Goal: Transaction & Acquisition: Purchase product/service

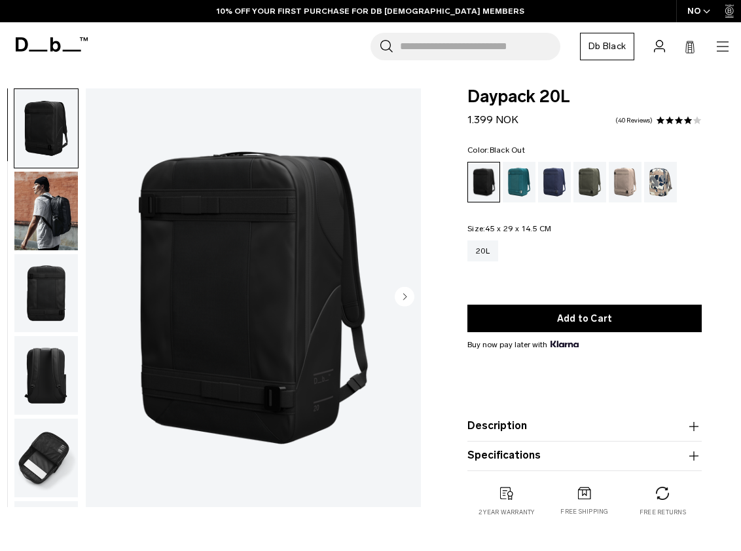
click at [407, 292] on circle "Next slide" at bounding box center [405, 296] width 20 height 20
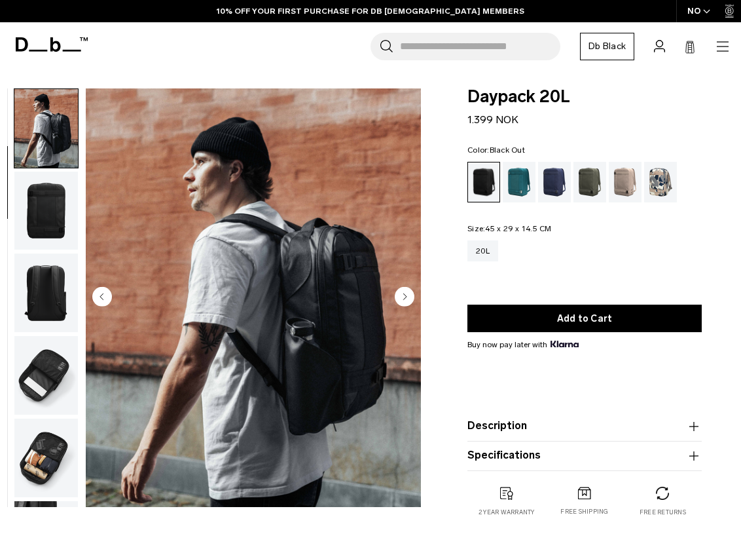
click at [105, 299] on circle "Previous slide" at bounding box center [102, 296] width 20 height 20
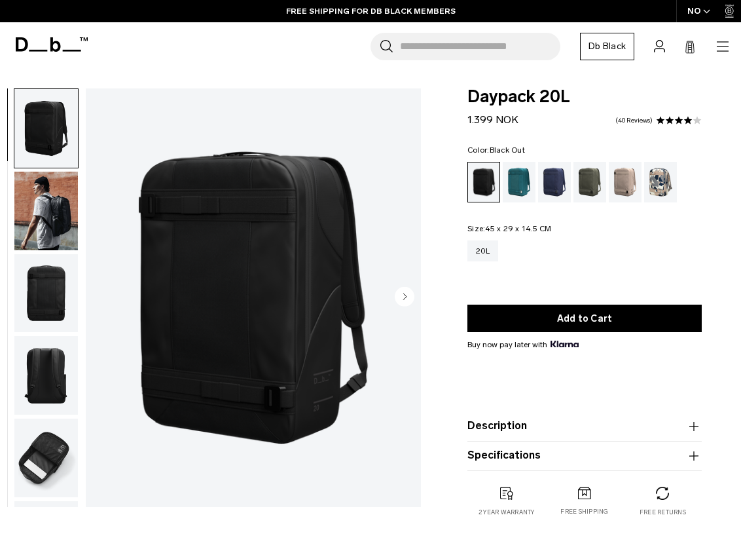
click at [419, 297] on img "1 / 7" at bounding box center [253, 297] width 335 height 419
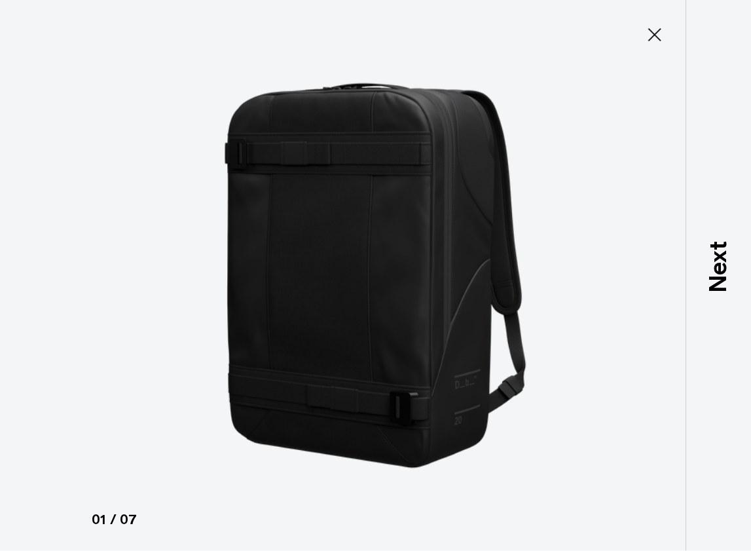
click at [646, 40] on icon at bounding box center [655, 34] width 21 height 21
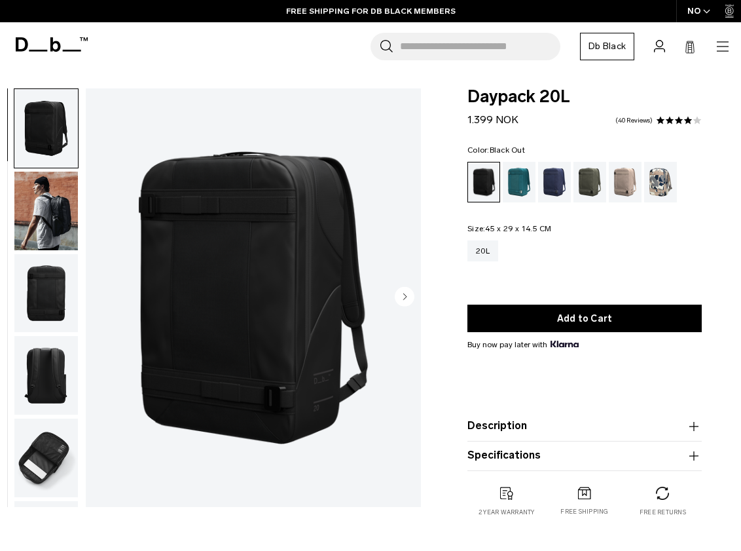
click at [404, 297] on icon "Next slide" at bounding box center [405, 296] width 3 height 6
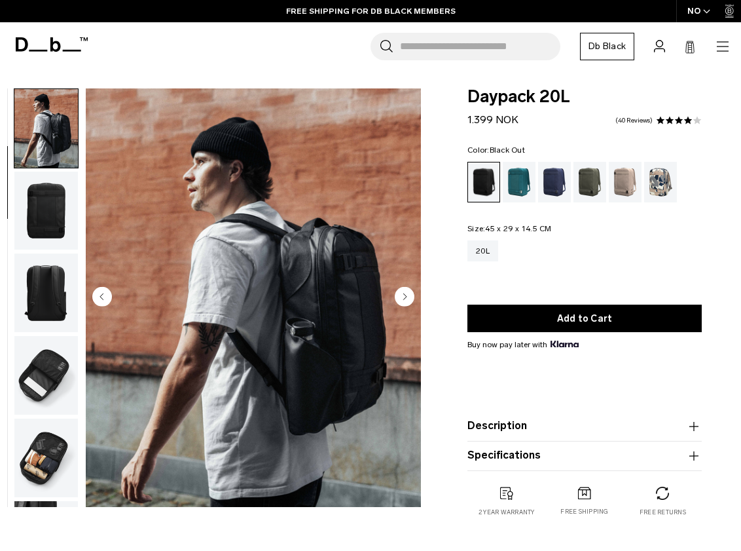
click at [404, 297] on icon "Next slide" at bounding box center [405, 296] width 3 height 6
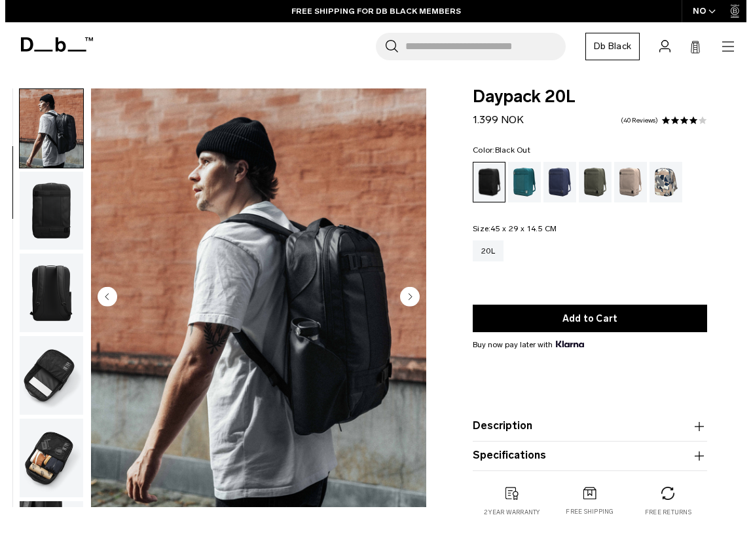
scroll to position [156, 0]
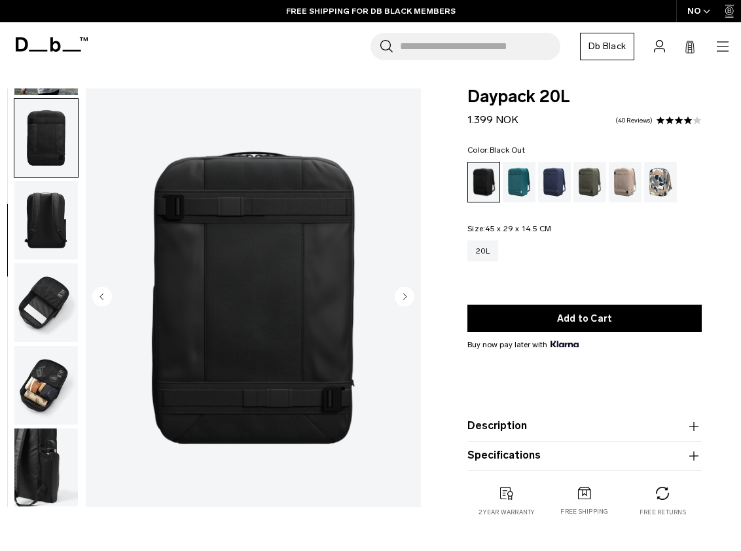
click at [404, 297] on icon "Next slide" at bounding box center [405, 296] width 3 height 6
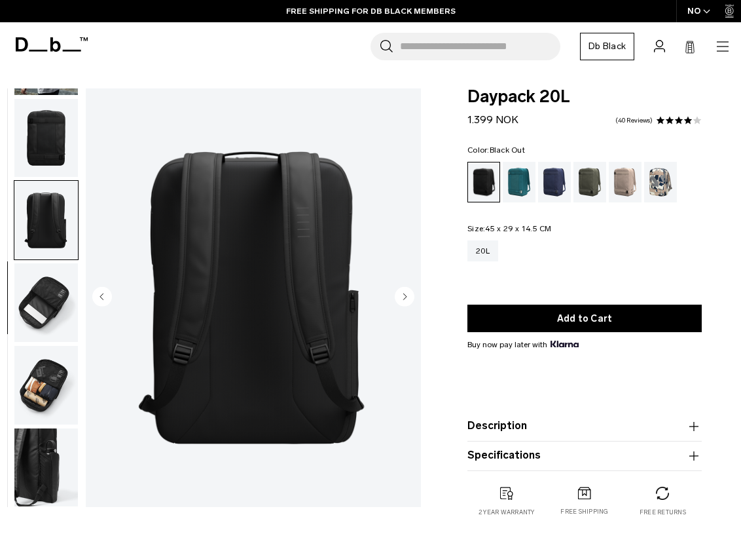
click at [404, 297] on icon "Next slide" at bounding box center [405, 296] width 3 height 6
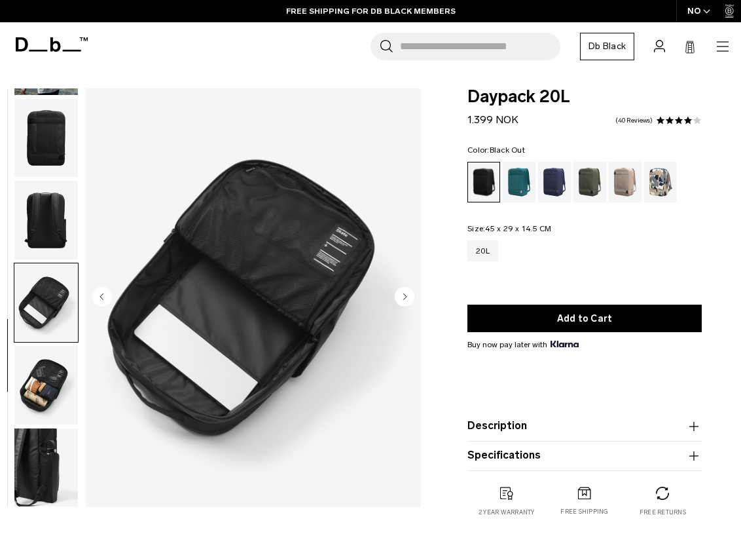
click at [404, 297] on icon "Next slide" at bounding box center [405, 296] width 3 height 6
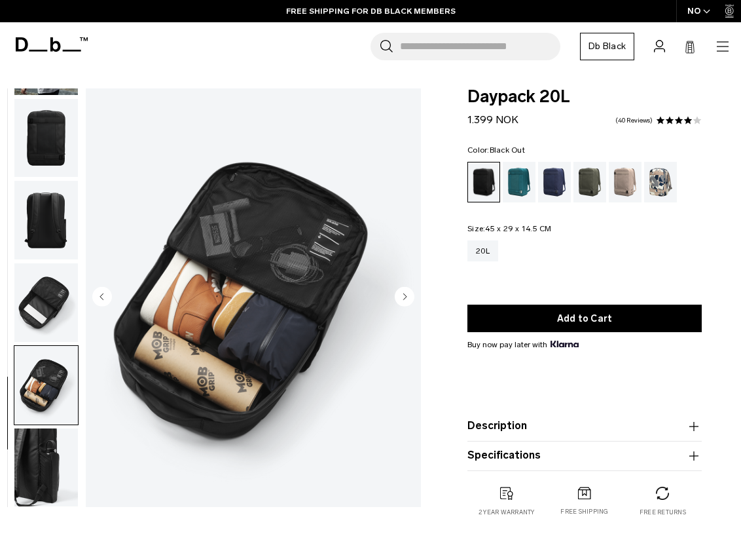
click at [404, 297] on icon "Next slide" at bounding box center [405, 296] width 3 height 6
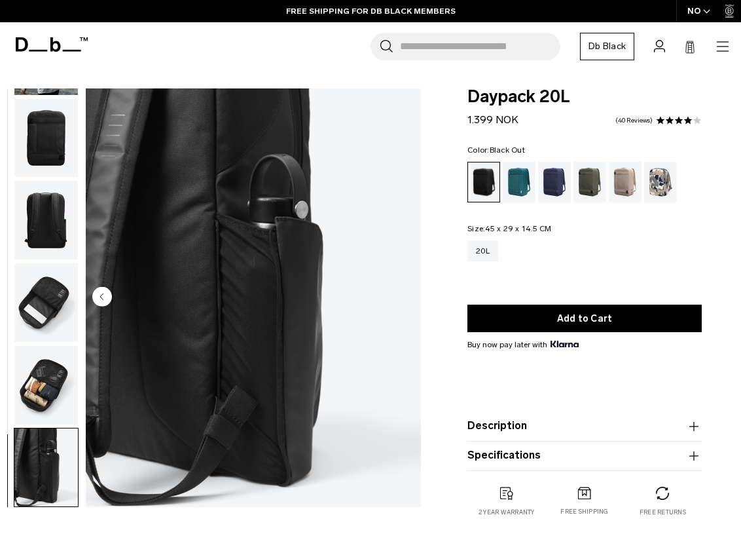
click at [404, 297] on img "7 / 7" at bounding box center [253, 297] width 335 height 419
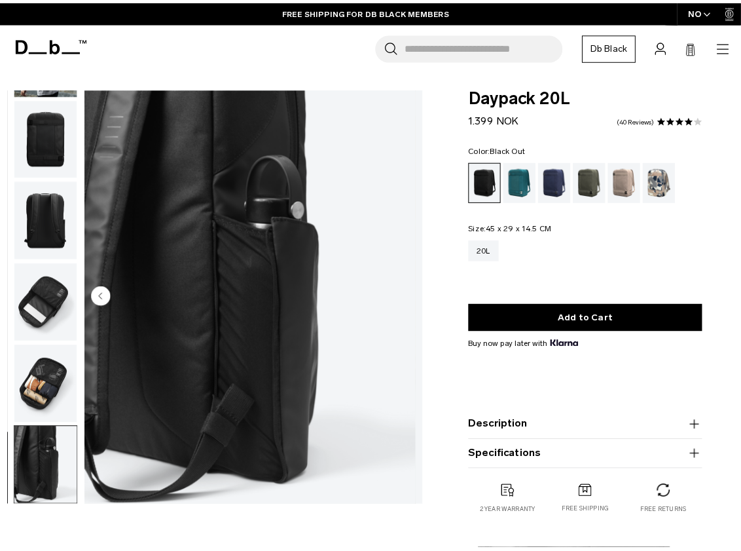
scroll to position [147, 0]
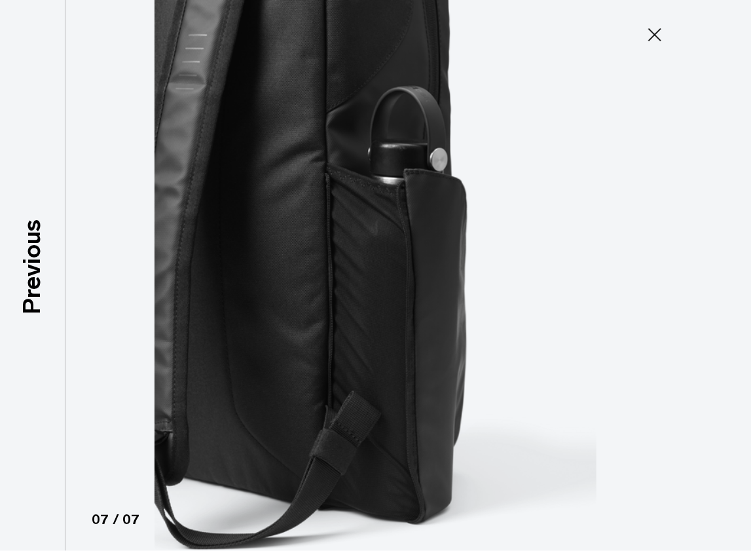
click at [404, 297] on img at bounding box center [376, 275] width 590 height 551
click at [662, 40] on icon at bounding box center [655, 34] width 21 height 21
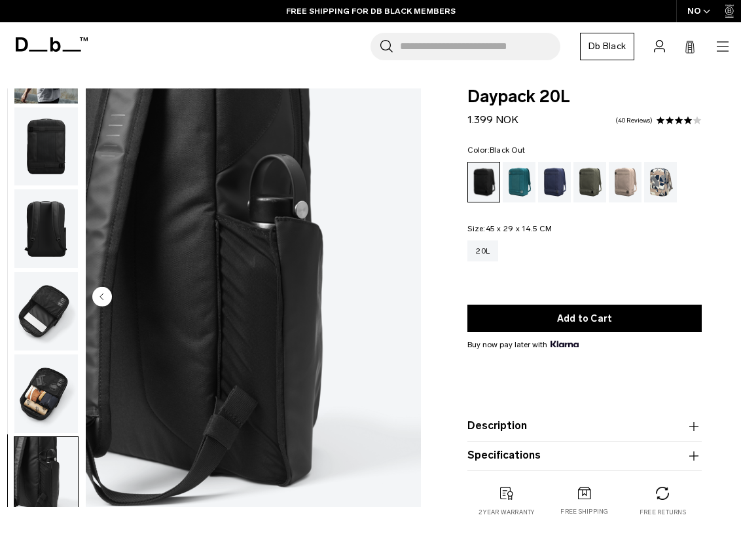
scroll to position [156, 0]
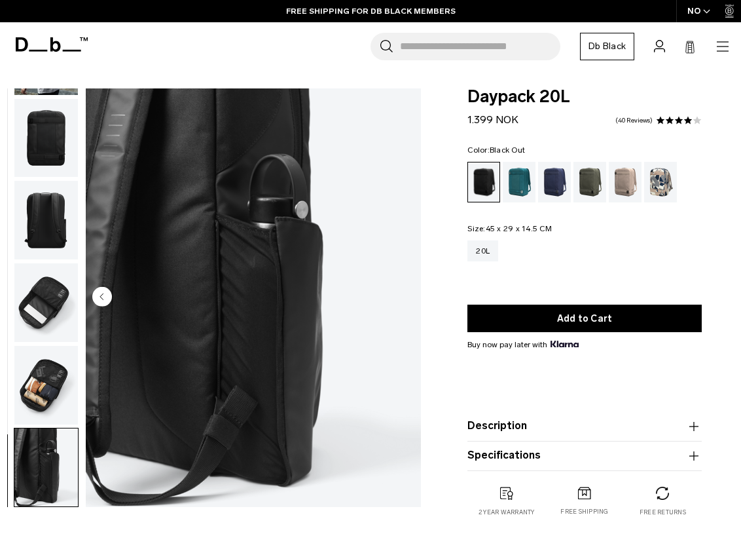
click at [54, 134] on img "button" at bounding box center [46, 138] width 64 height 79
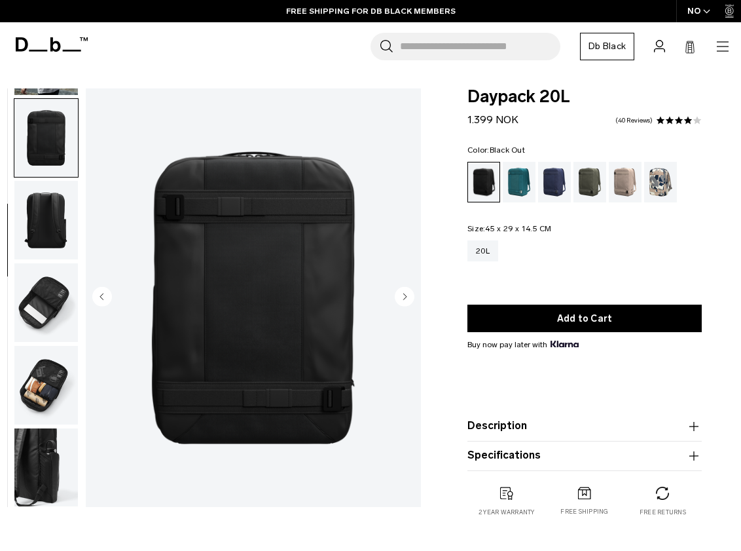
click at [35, 303] on img "button" at bounding box center [46, 302] width 64 height 79
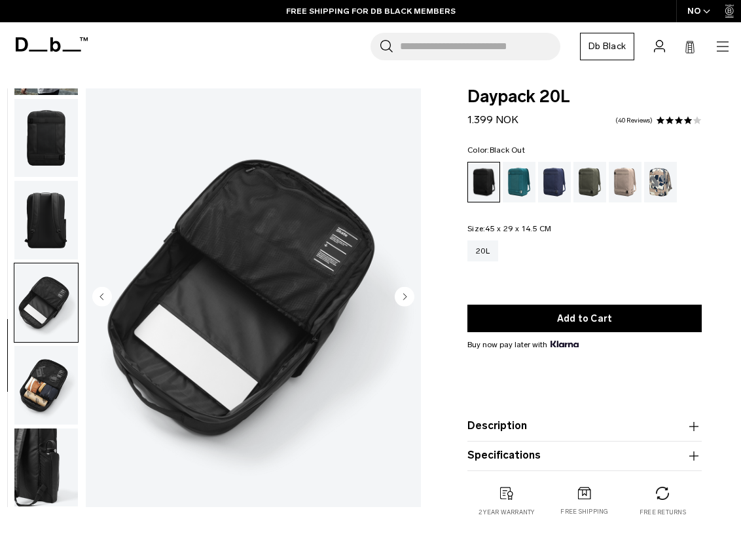
click at [41, 198] on img "button" at bounding box center [46, 220] width 64 height 79
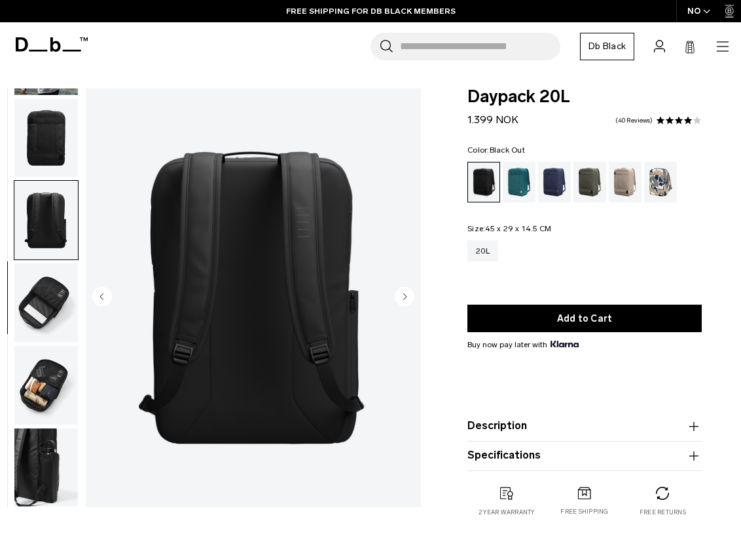
scroll to position [0, 0]
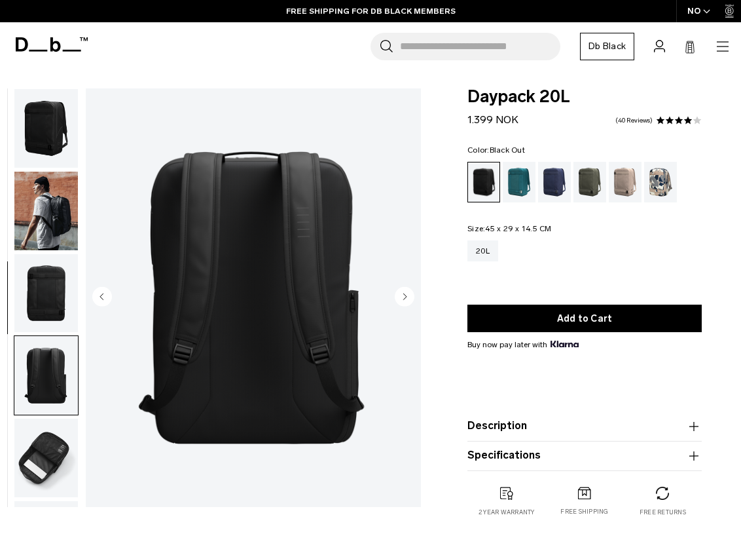
click at [44, 142] on img "button" at bounding box center [46, 128] width 64 height 79
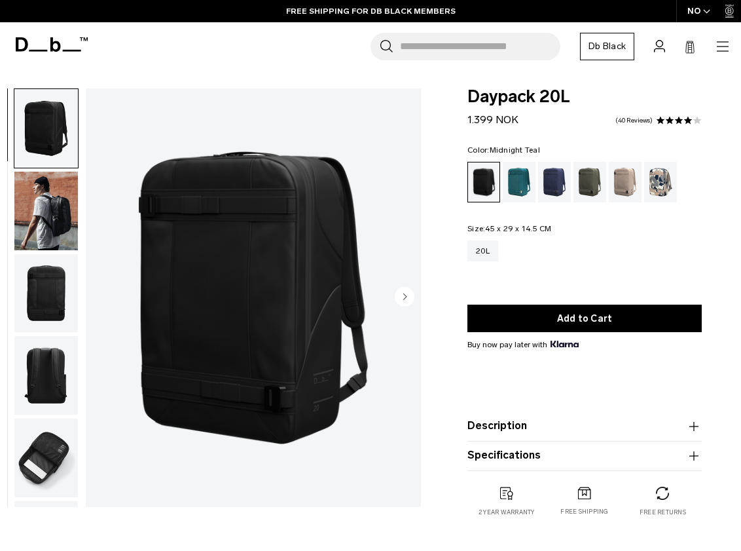
click at [514, 187] on div "Midnight Teal" at bounding box center [519, 182] width 33 height 41
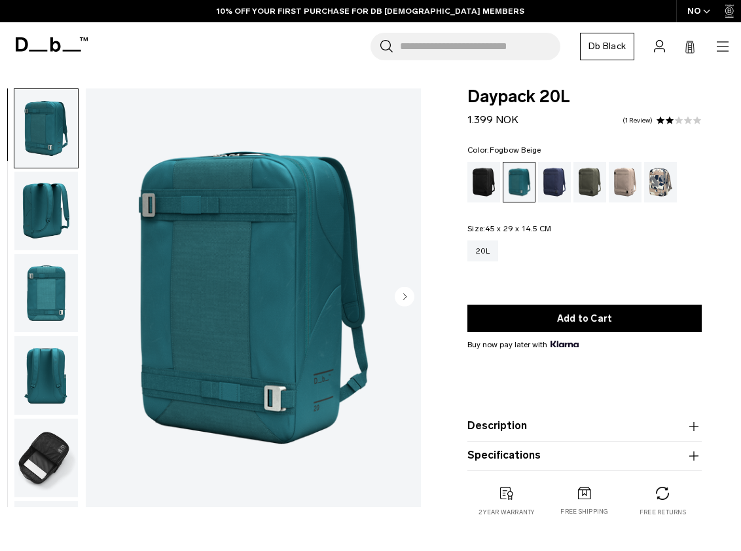
click at [617, 180] on div "Fogbow Beige" at bounding box center [625, 182] width 33 height 41
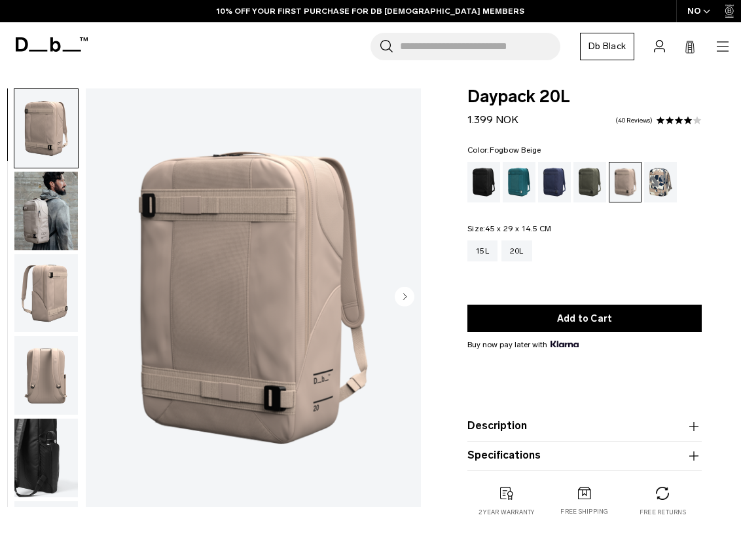
click at [51, 215] on img "button" at bounding box center [46, 211] width 64 height 79
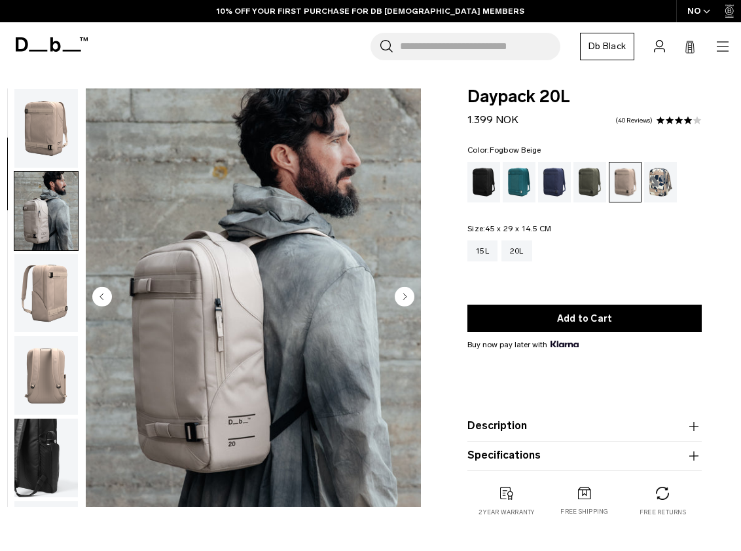
scroll to position [83, 0]
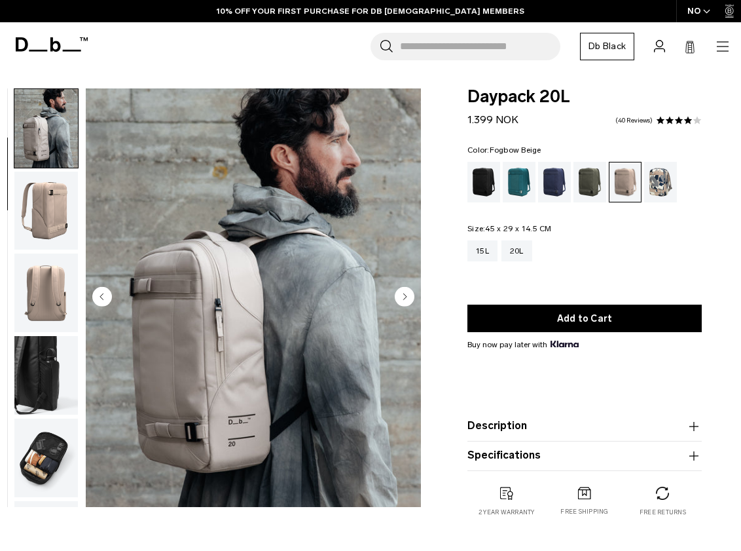
click at [50, 301] on img "button" at bounding box center [46, 292] width 64 height 79
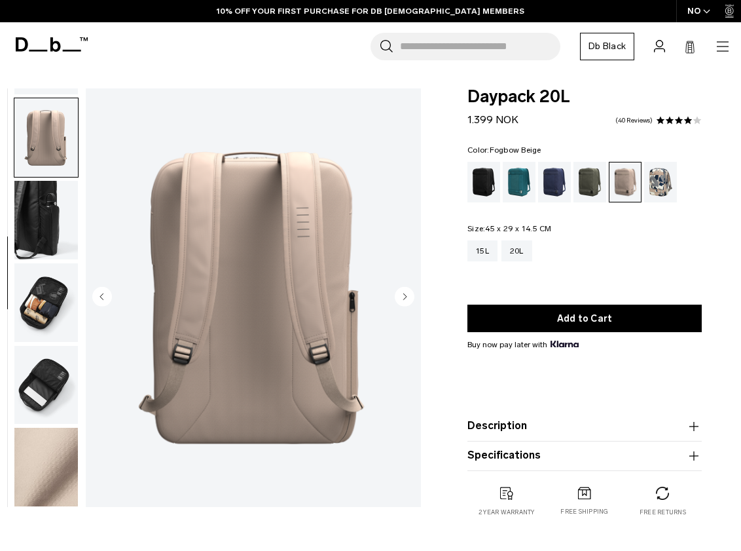
click at [48, 348] on img "button" at bounding box center [46, 385] width 64 height 79
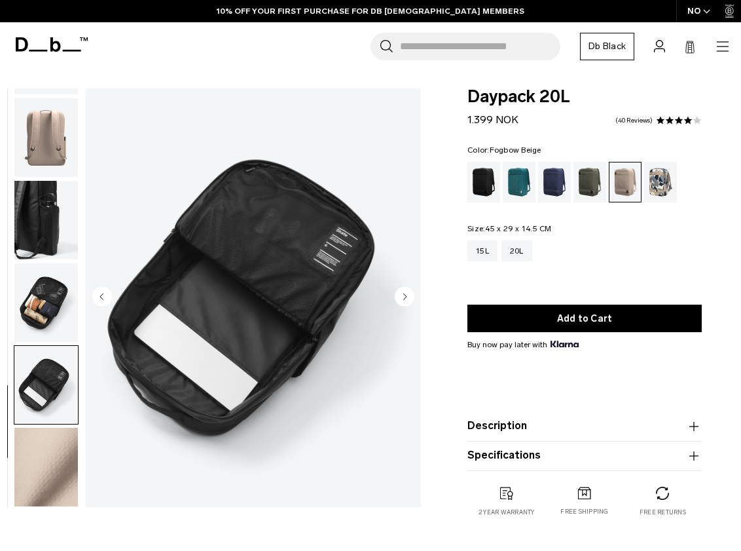
click at [44, 117] on img "button" at bounding box center [46, 137] width 64 height 79
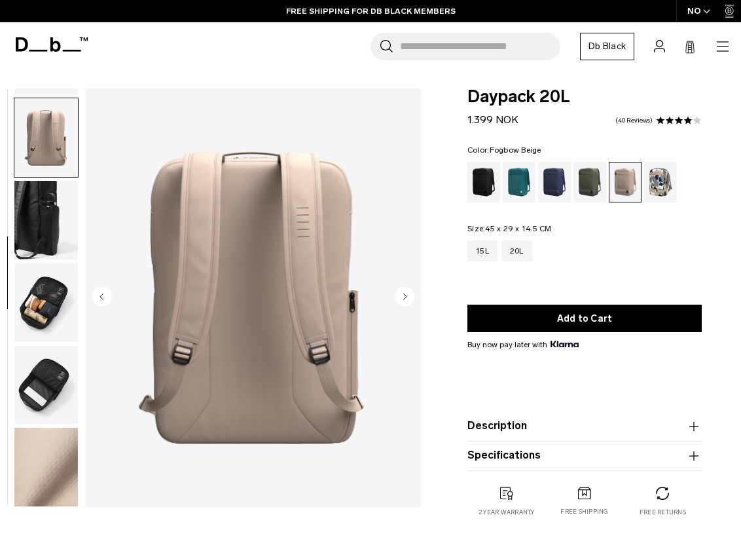
click at [41, 206] on img "button" at bounding box center [46, 220] width 64 height 79
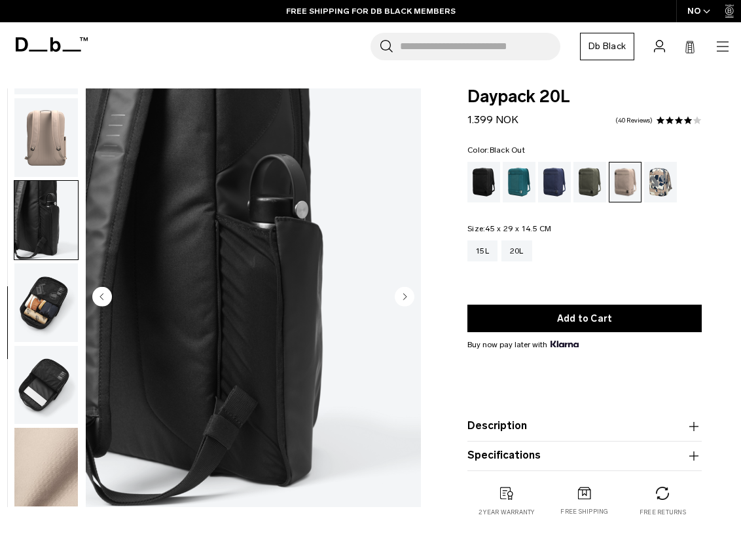
click at [489, 188] on div "Black Out" at bounding box center [484, 182] width 33 height 41
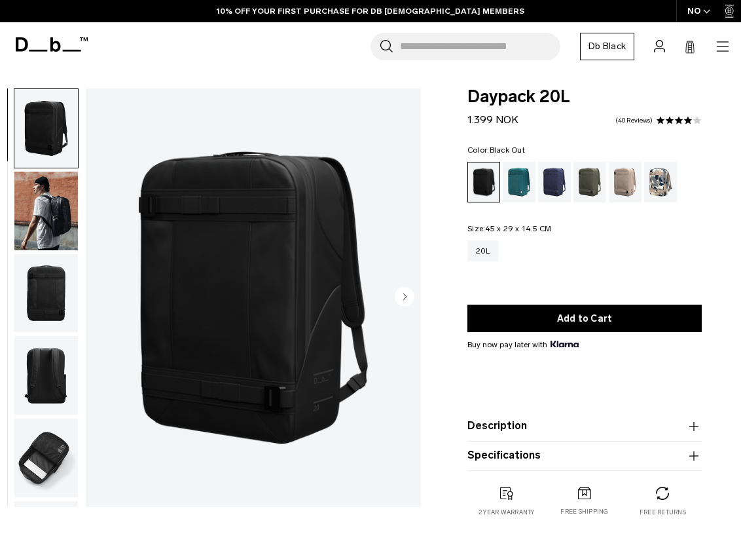
click at [52, 381] on img "button" at bounding box center [46, 375] width 64 height 79
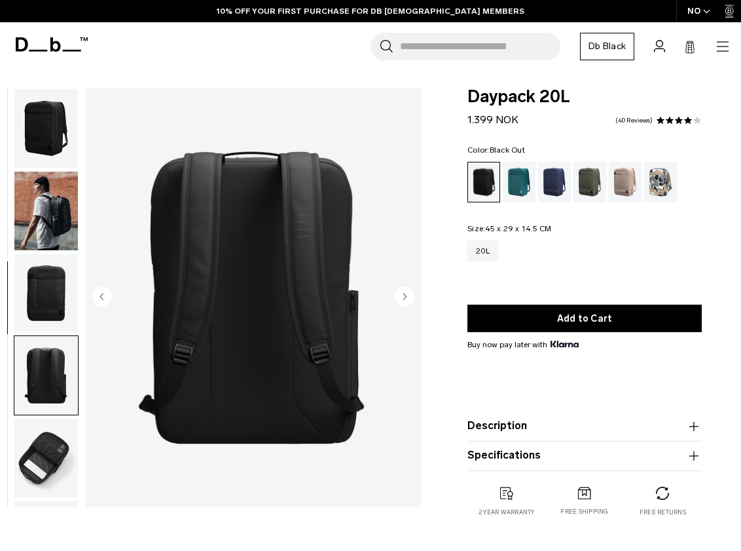
scroll to position [156, 0]
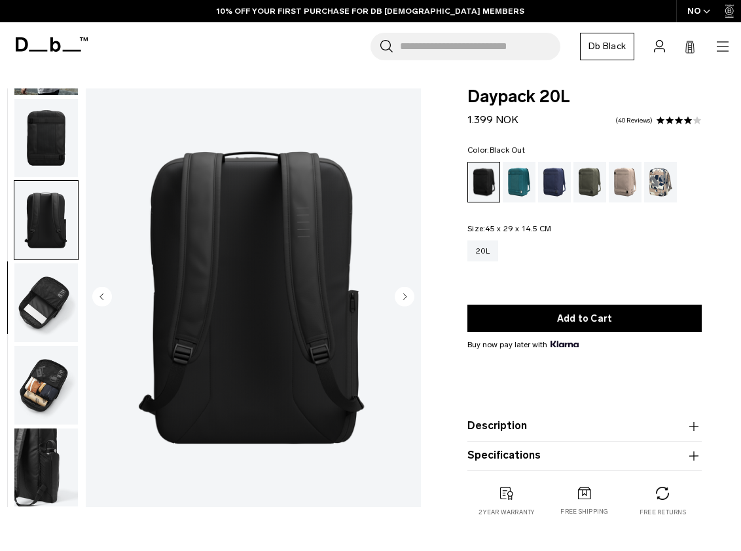
click at [44, 382] on img "button" at bounding box center [46, 385] width 64 height 79
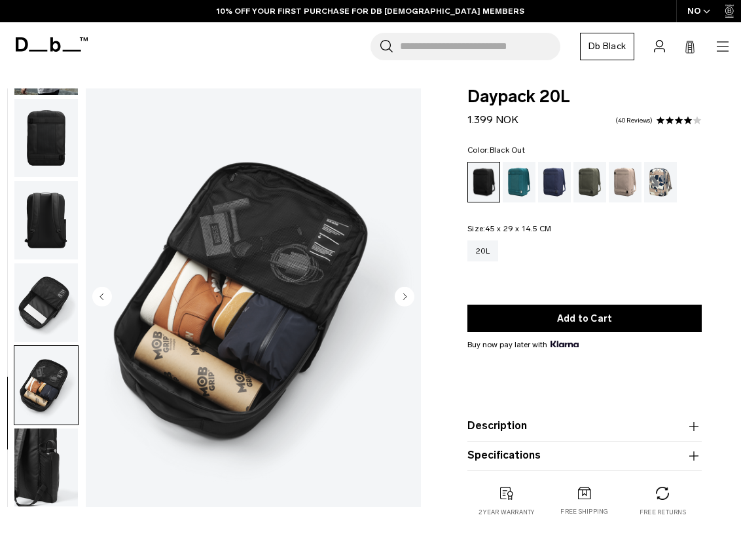
click at [60, 276] on img "button" at bounding box center [46, 302] width 64 height 79
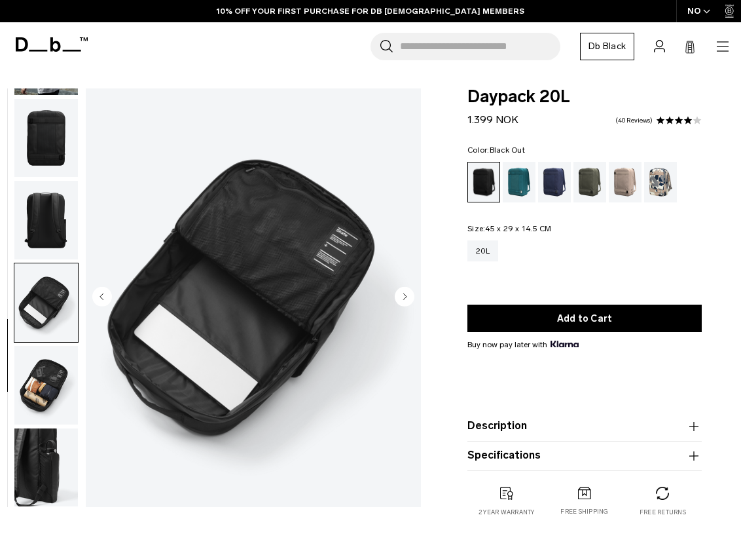
click at [58, 219] on img "button" at bounding box center [46, 220] width 64 height 79
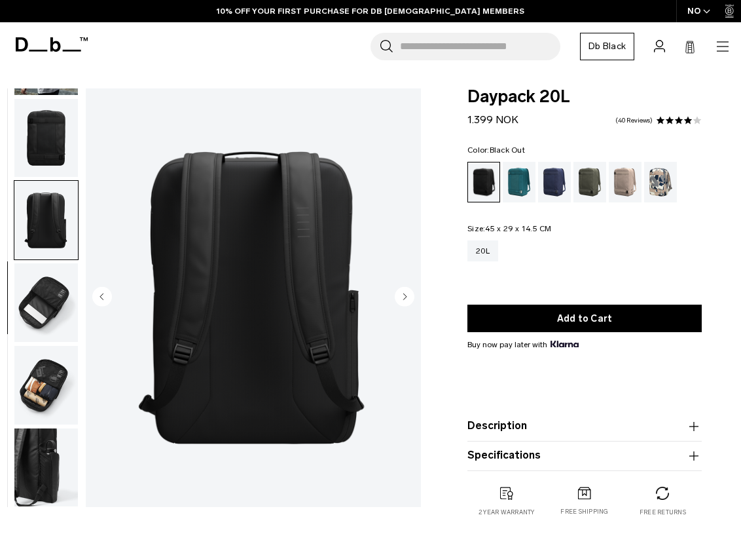
click at [52, 139] on img "button" at bounding box center [46, 138] width 64 height 79
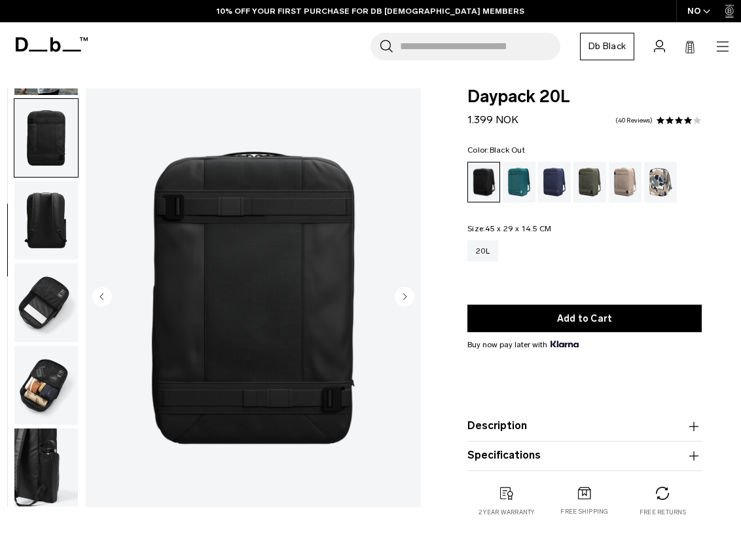
click at [412, 297] on circle "Next slide" at bounding box center [405, 296] width 20 height 20
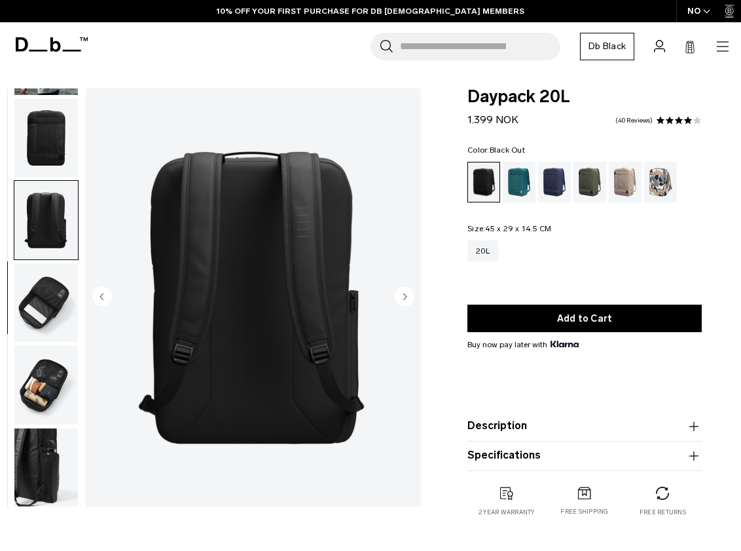
click at [412, 297] on circle "Next slide" at bounding box center [405, 296] width 20 height 20
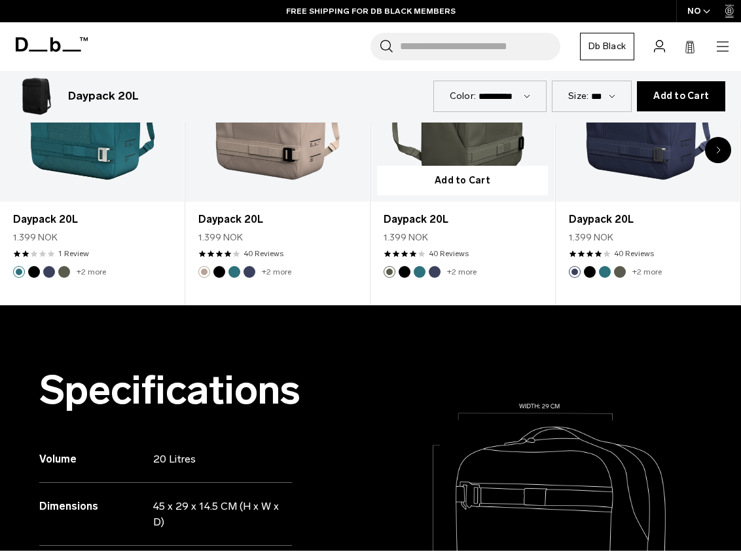
scroll to position [917, 0]
